Goal: Transaction & Acquisition: Purchase product/service

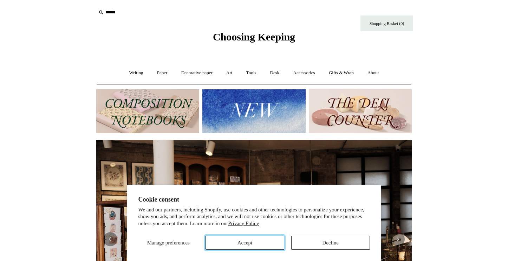
click at [265, 245] on button "Accept" at bounding box center [245, 243] width 79 height 14
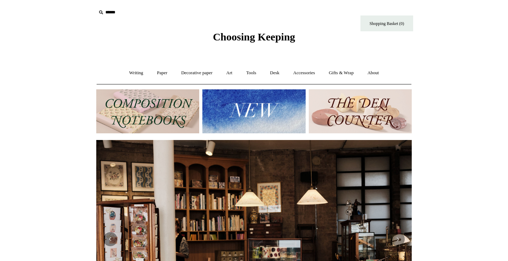
click at [114, 11] on input "text" at bounding box center [139, 12] width 86 height 13
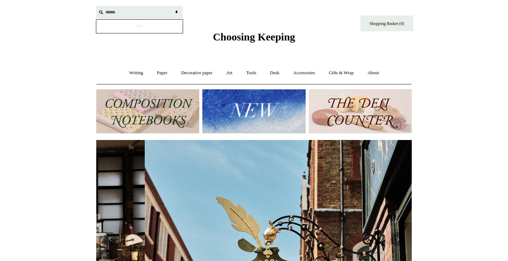
scroll to position [0, 316]
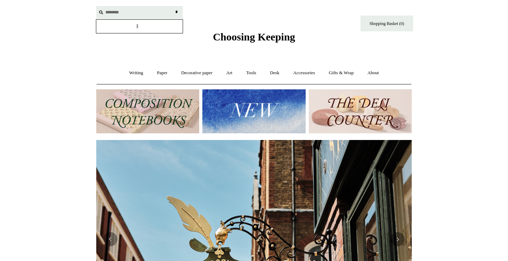
type input "********"
click at [173, 6] on input "*" at bounding box center [176, 12] width 7 height 12
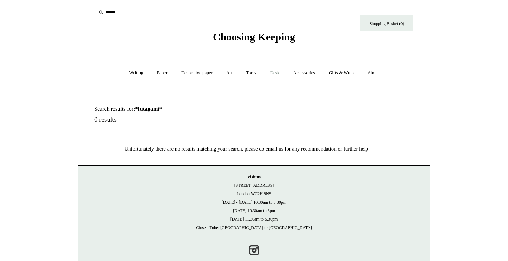
click at [277, 72] on link "Desk +" at bounding box center [275, 73] width 22 height 19
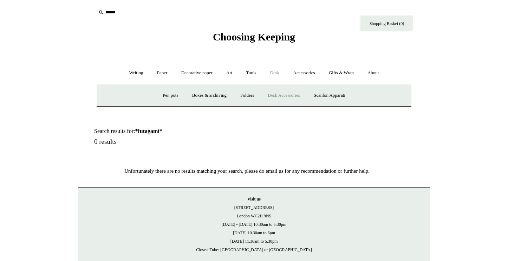
click at [283, 94] on link "Desk Accessories" at bounding box center [284, 95] width 45 height 19
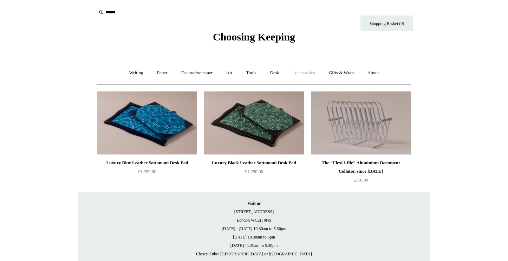
click at [309, 71] on link "Accessories +" at bounding box center [304, 73] width 34 height 19
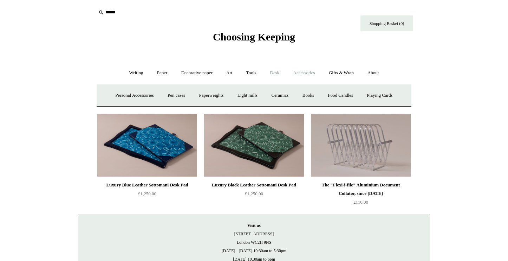
click at [279, 71] on link "Desk +" at bounding box center [275, 73] width 22 height 19
click at [163, 94] on link "Pen pots" at bounding box center [170, 95] width 28 height 19
